Goal: Task Accomplishment & Management: Use online tool/utility

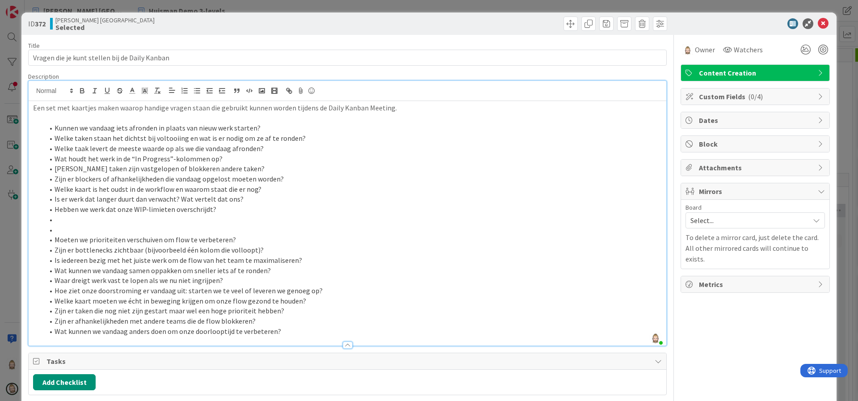
scroll to position [134, 0]
click at [238, 241] on li "Moeten we prioriteiten verschuiven om flow te verbeteren?" at bounding box center [353, 240] width 618 height 10
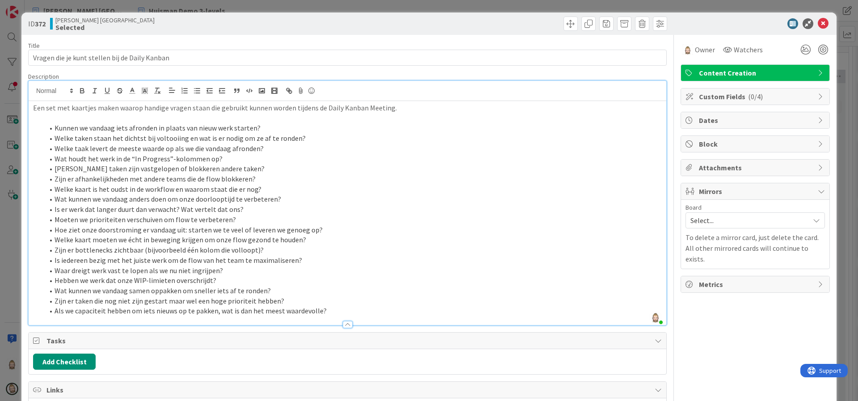
click at [172, 214] on li "Moeten we prioriteiten verschuiven om flow te verbeteren?" at bounding box center [353, 219] width 618 height 10
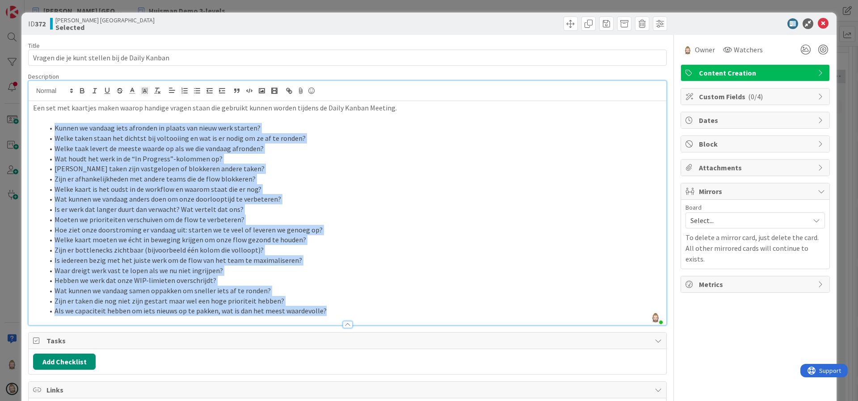
drag, startPoint x: 340, startPoint y: 310, endPoint x: 40, endPoint y: 126, distance: 351.2
click at [40, 126] on ol "Kunnen we vandaag iets afronden in plaats van nieuw werk starten? Welke taken s…" at bounding box center [347, 219] width 629 height 193
copy ol "Loremi do sitamet cons adipisci el seddoe tem incid utla etdolor? Magna aliqu e…"
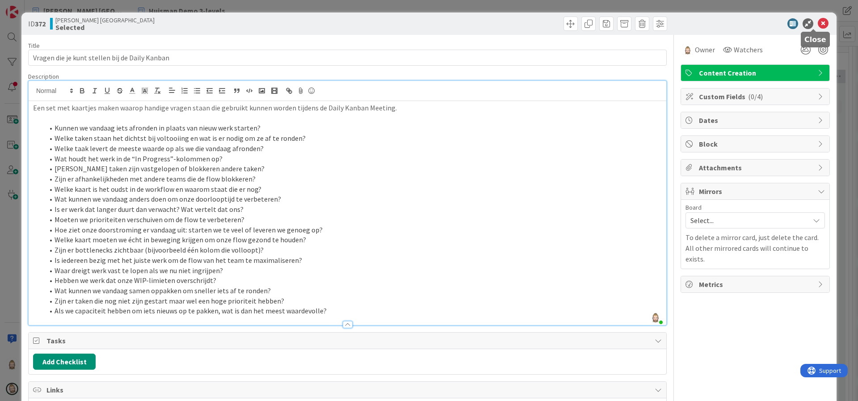
click at [818, 21] on icon at bounding box center [823, 23] width 11 height 11
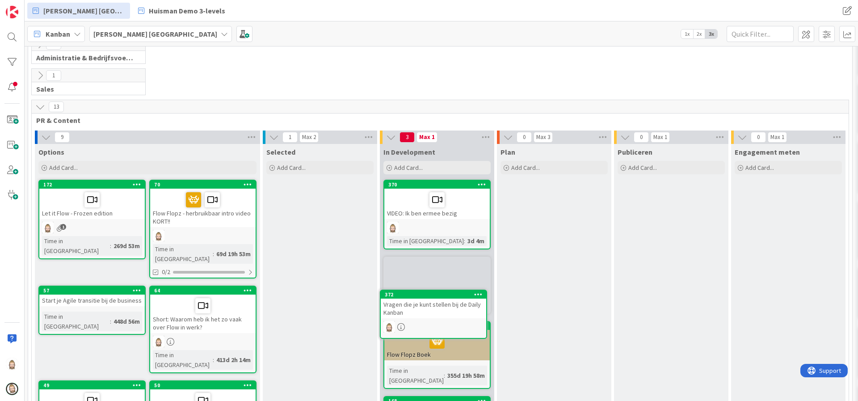
scroll to position [73, 0]
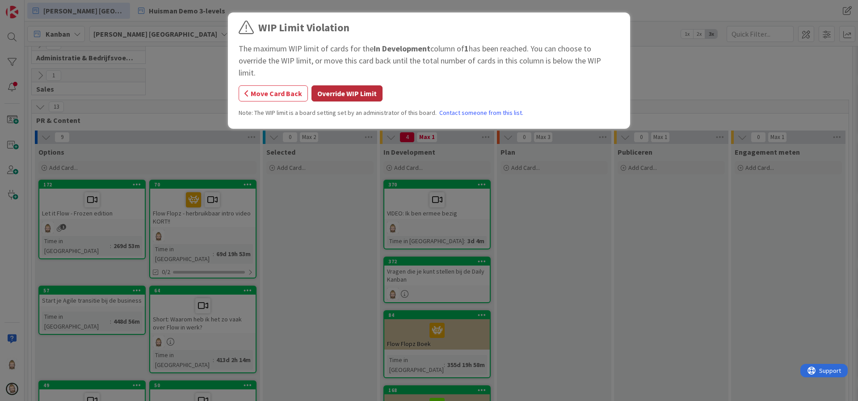
click at [364, 85] on button "Override WIP Limit" at bounding box center [346, 93] width 71 height 16
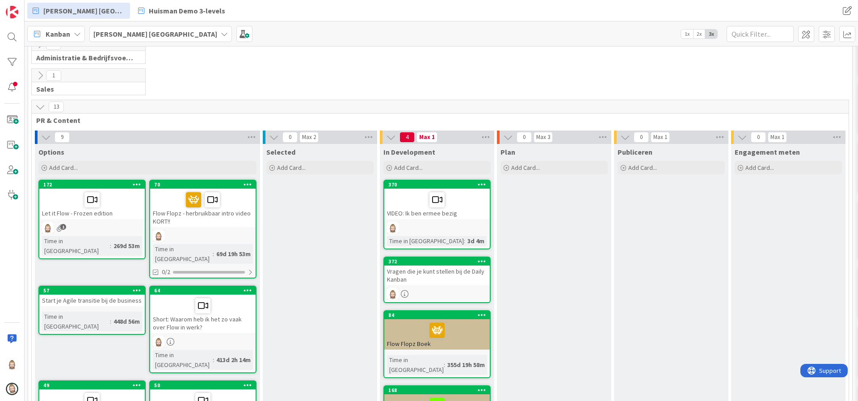
scroll to position [207, 0]
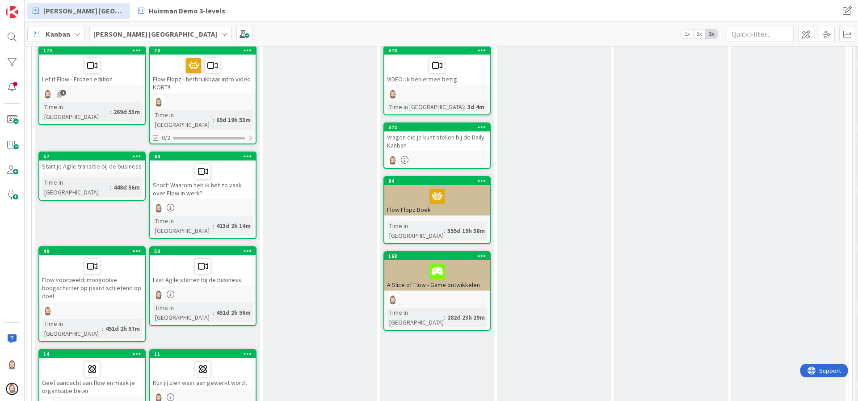
click at [422, 274] on div "A Slice of Flow - Game ontwikkelen" at bounding box center [436, 275] width 105 height 30
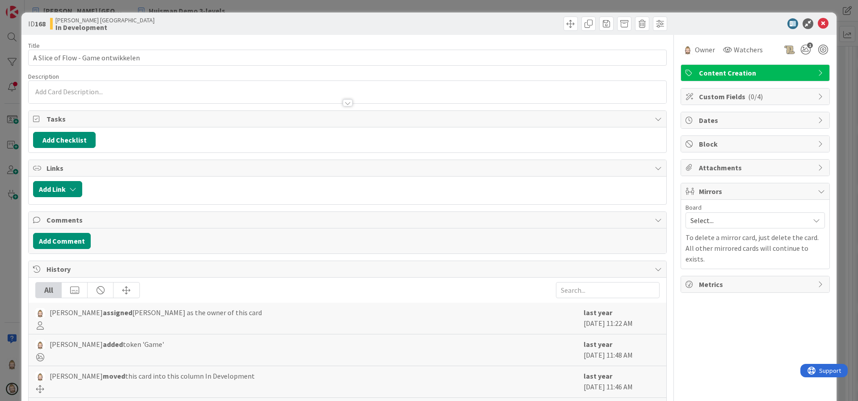
click at [756, 160] on div "Attachments" at bounding box center [755, 168] width 148 height 16
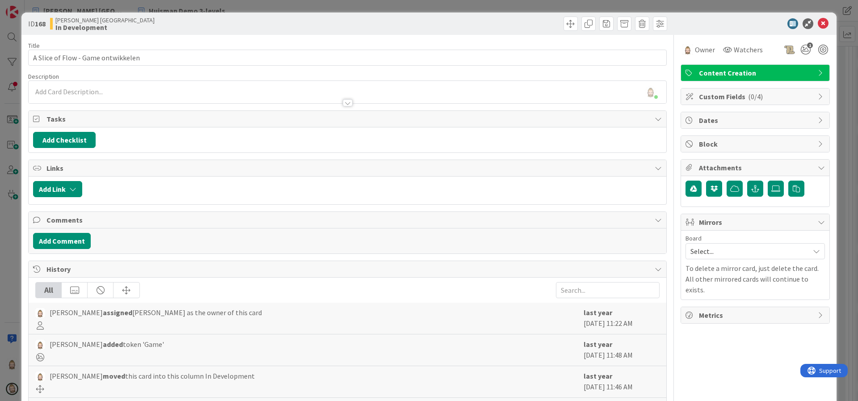
click at [343, 103] on div at bounding box center [348, 102] width 10 height 7
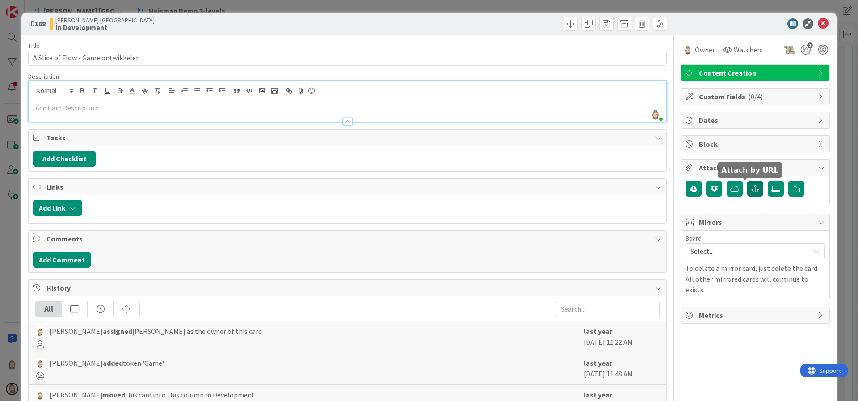
click at [751, 185] on icon "button" at bounding box center [755, 188] width 8 height 7
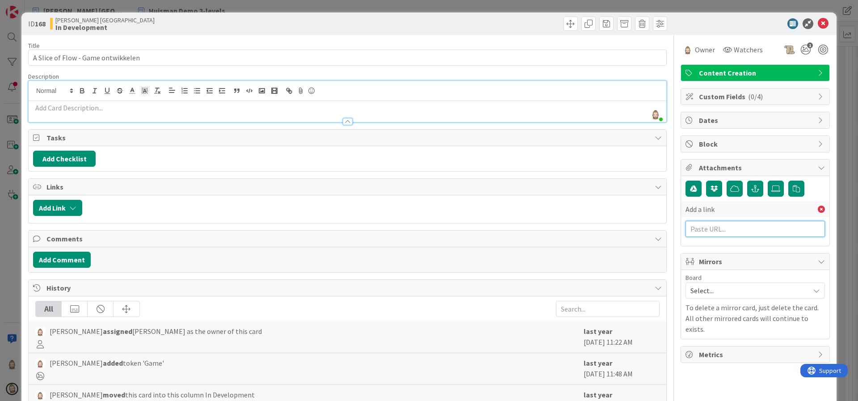
click at [730, 230] on input "text" at bounding box center [754, 229] width 139 height 16
paste input "[URL][DOMAIN_NAME]"
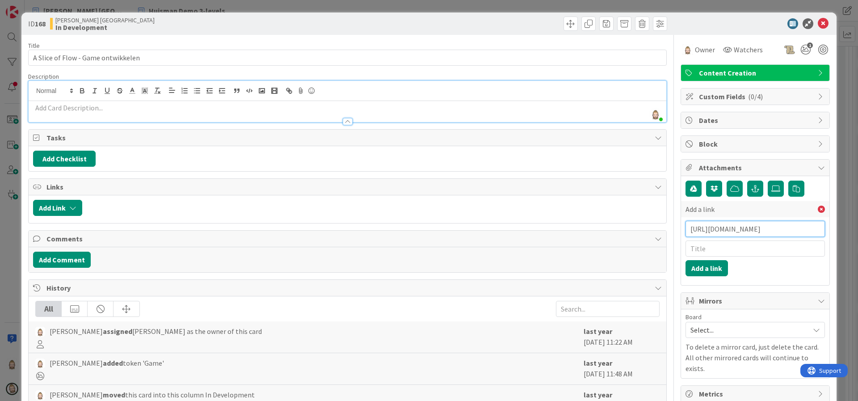
type input "[URL][DOMAIN_NAME]"
type input "Excalidraw"
click at [698, 269] on button "Add a link" at bounding box center [706, 268] width 42 height 16
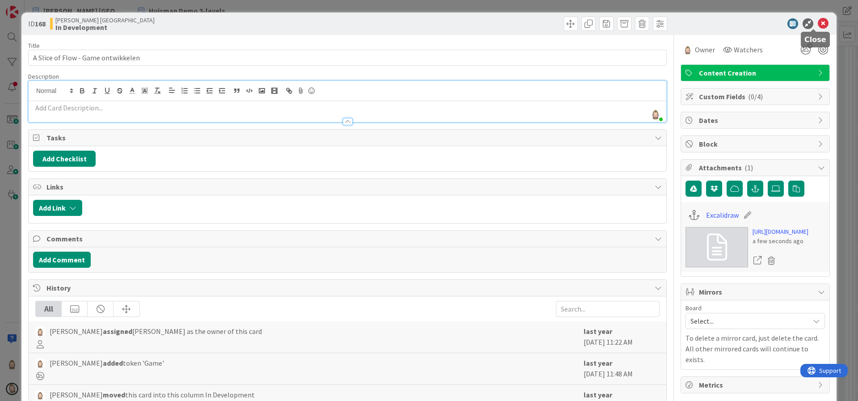
click at [818, 21] on icon at bounding box center [823, 23] width 11 height 11
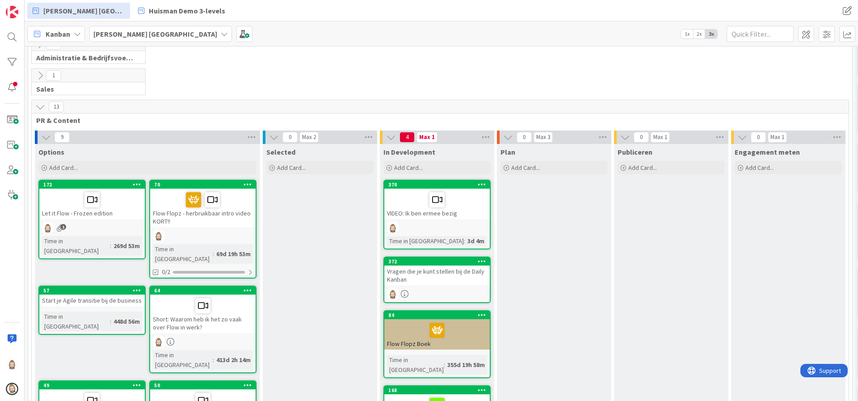
click at [44, 108] on icon at bounding box center [40, 107] width 10 height 10
